Goal: Information Seeking & Learning: Learn about a topic

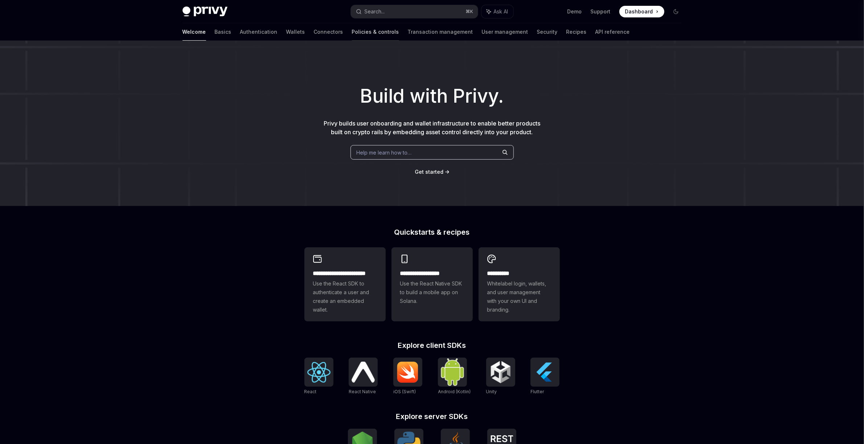
click at [352, 36] on link "Policies & controls" at bounding box center [375, 31] width 47 height 17
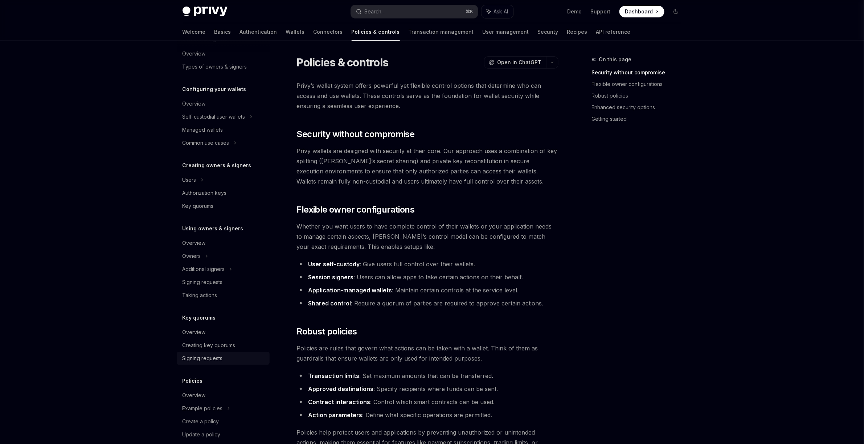
scroll to position [64, 0]
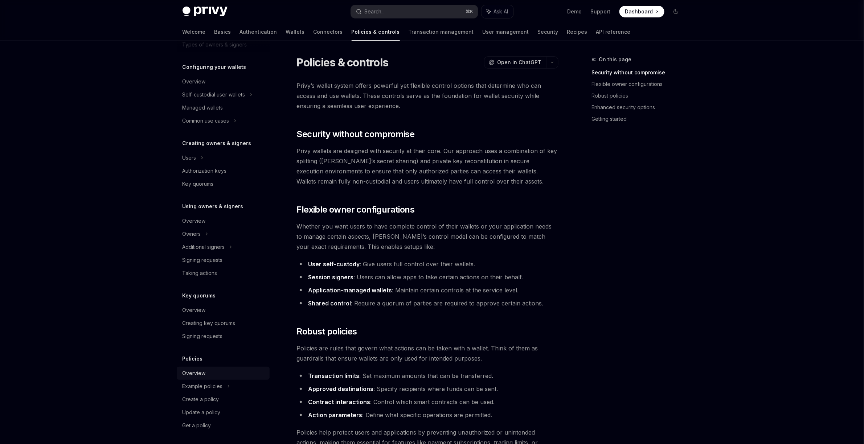
click at [199, 373] on div "Overview" at bounding box center [193, 373] width 23 height 9
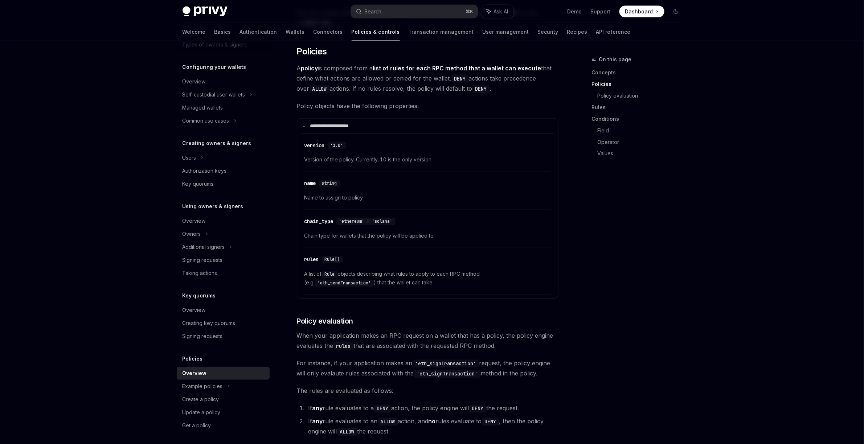
scroll to position [607, 0]
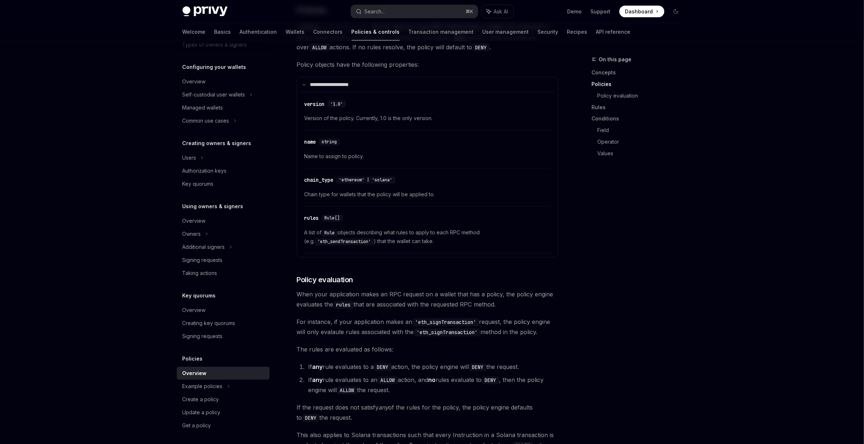
drag, startPoint x: 407, startPoint y: 365, endPoint x: 286, endPoint y: 332, distance: 125.6
copy div "The rules are evaluated as follows: If any rule evaluates to a DENY action, the…"
click at [205, 99] on div "Example policies" at bounding box center [213, 94] width 63 height 9
type textarea "*"
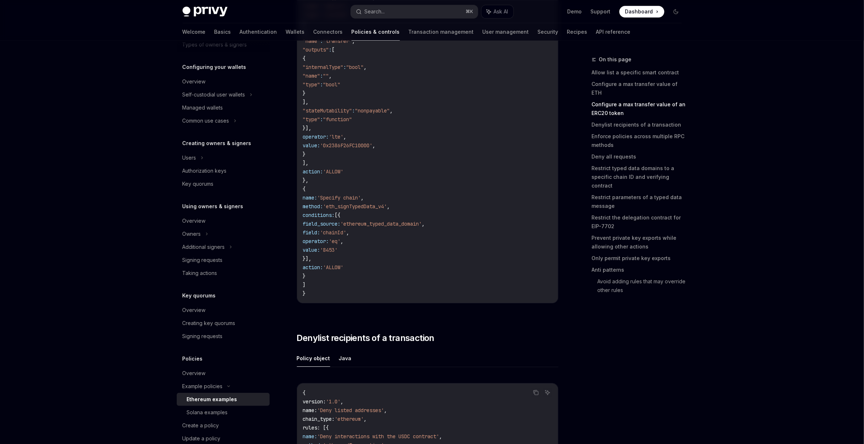
scroll to position [1176, 0]
